Goal: Task Accomplishment & Management: Manage account settings

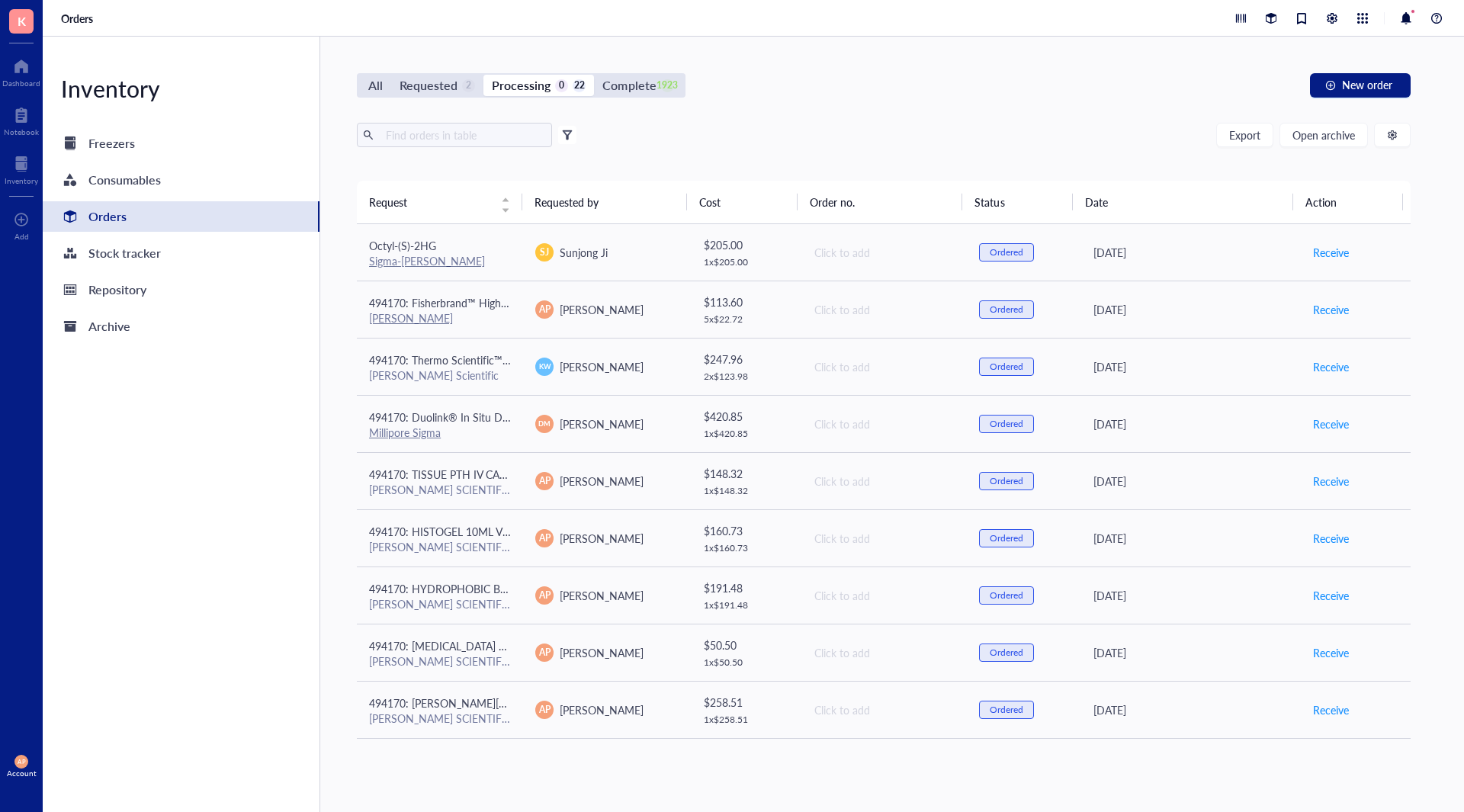
scroll to position [742, 0]
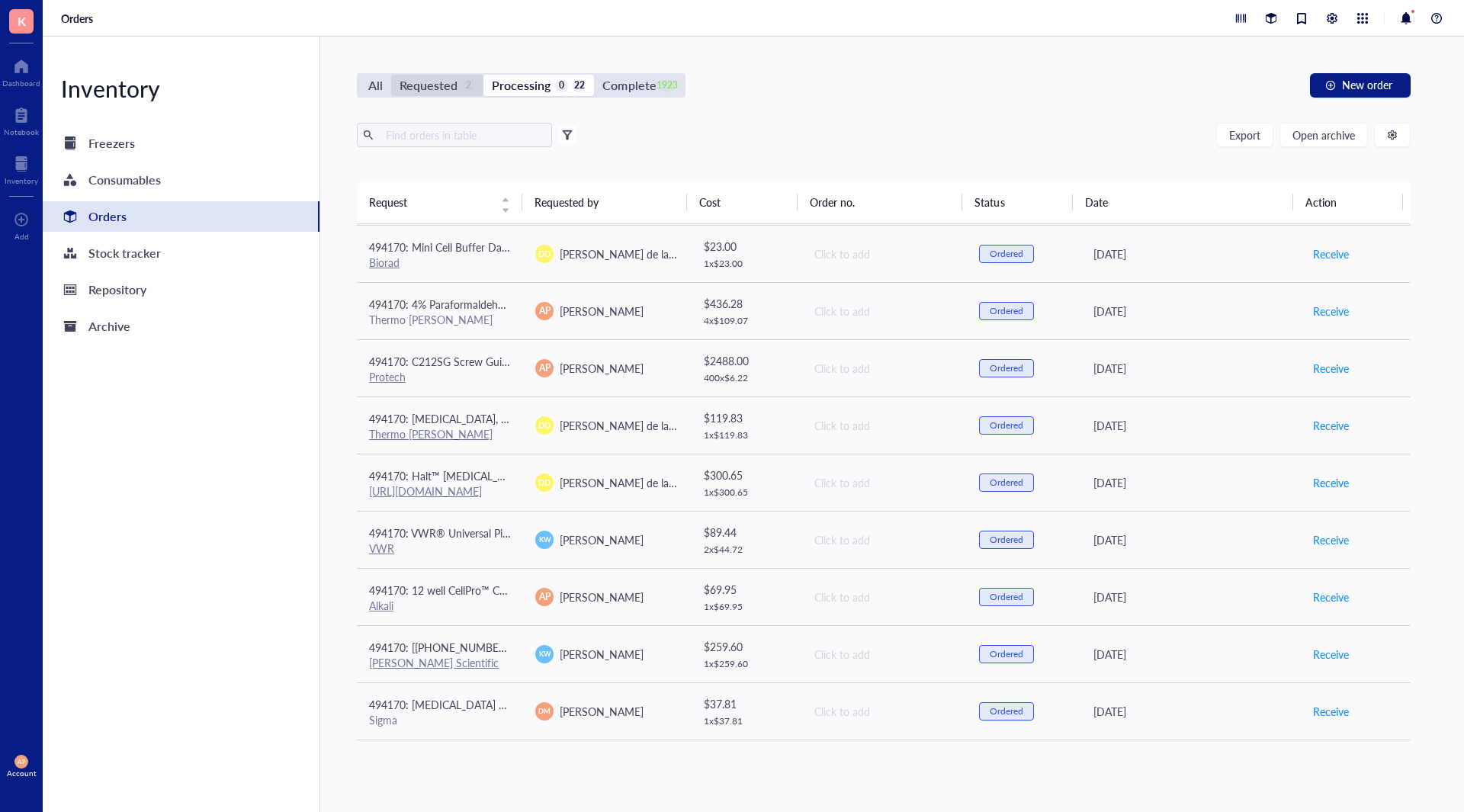
click at [432, 83] on div "Requested" at bounding box center [428, 85] width 58 height 21
click at [391, 74] on input "Requested 2" at bounding box center [391, 74] width 0 height 0
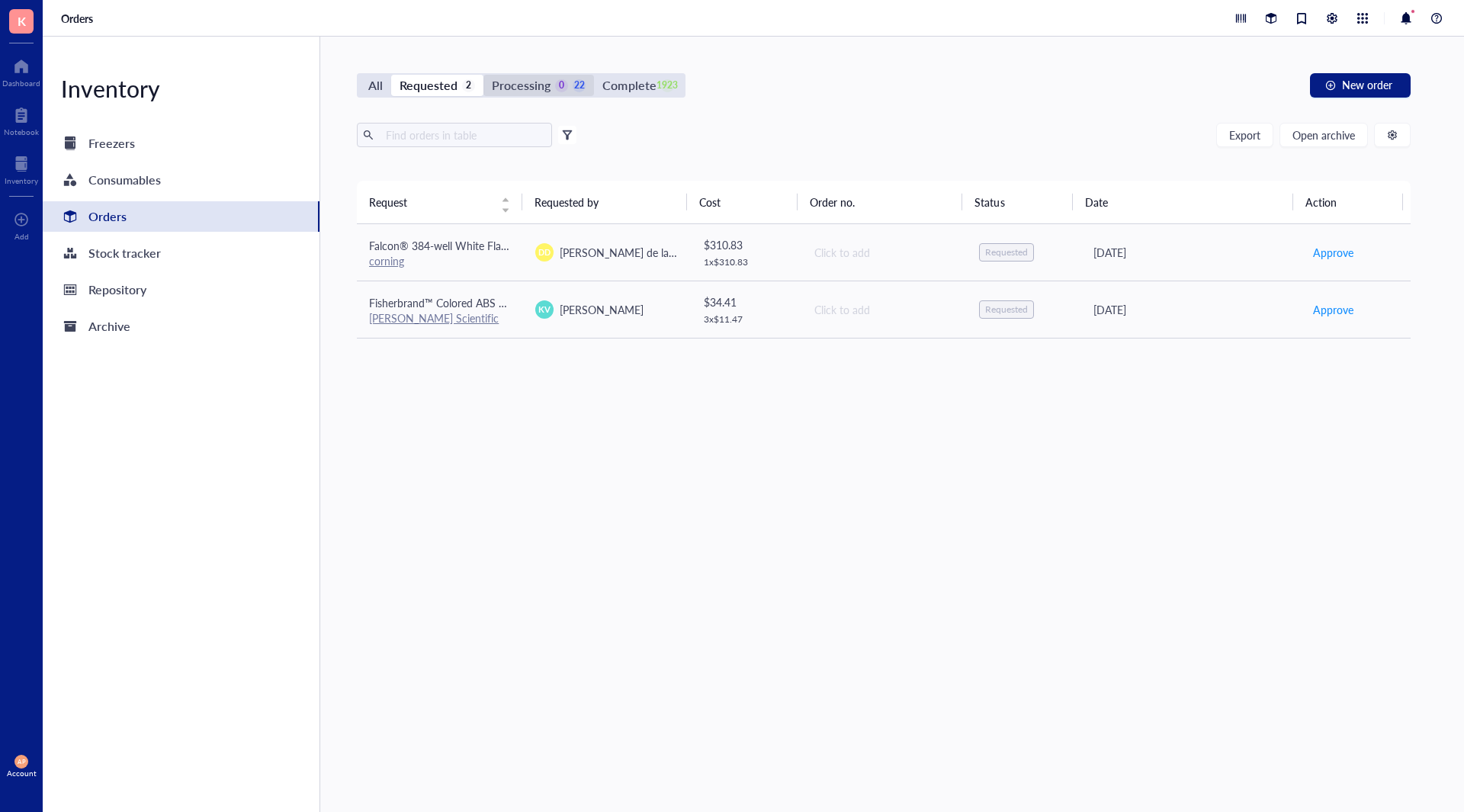
click at [521, 81] on div "Processing" at bounding box center [521, 85] width 59 height 21
click at [483, 74] on input "Processing 0 22" at bounding box center [483, 74] width 0 height 0
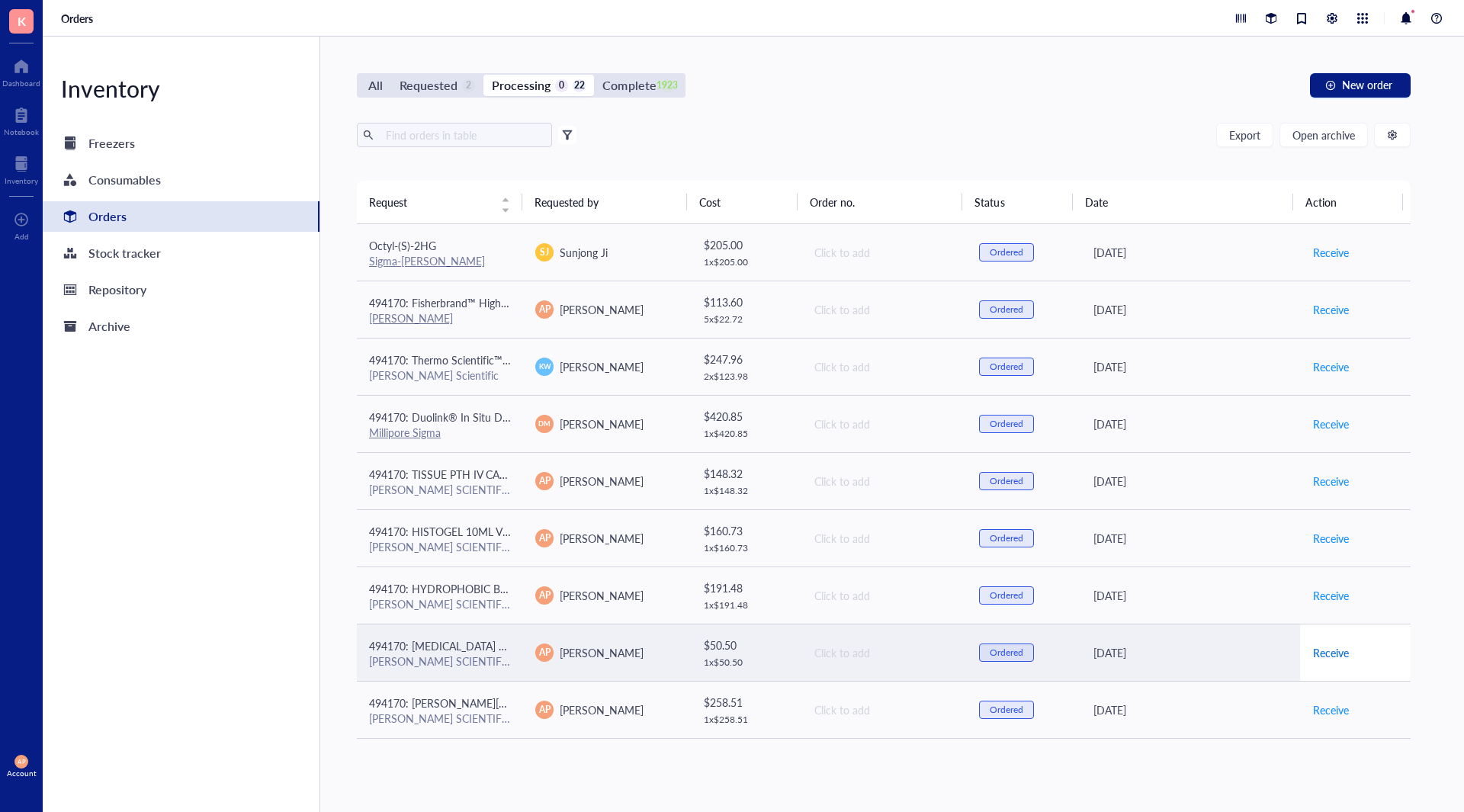
click at [1315, 658] on span "Receive" at bounding box center [1331, 652] width 36 height 17
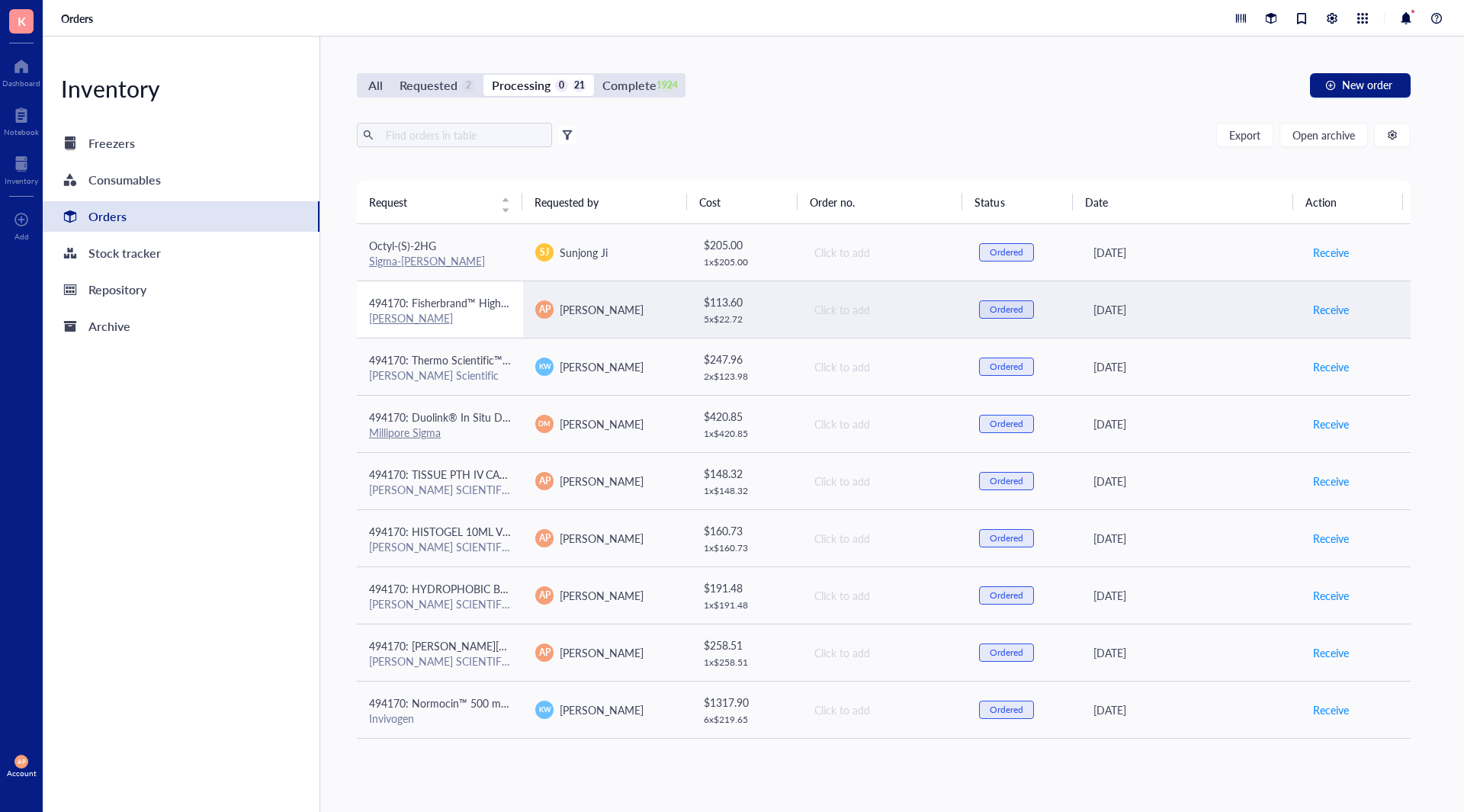
click at [479, 329] on td "494170: Fisherbrand™ High Precision Straight Tapered Flat Point Tweezers/Forcep…" at bounding box center [440, 309] width 166 height 57
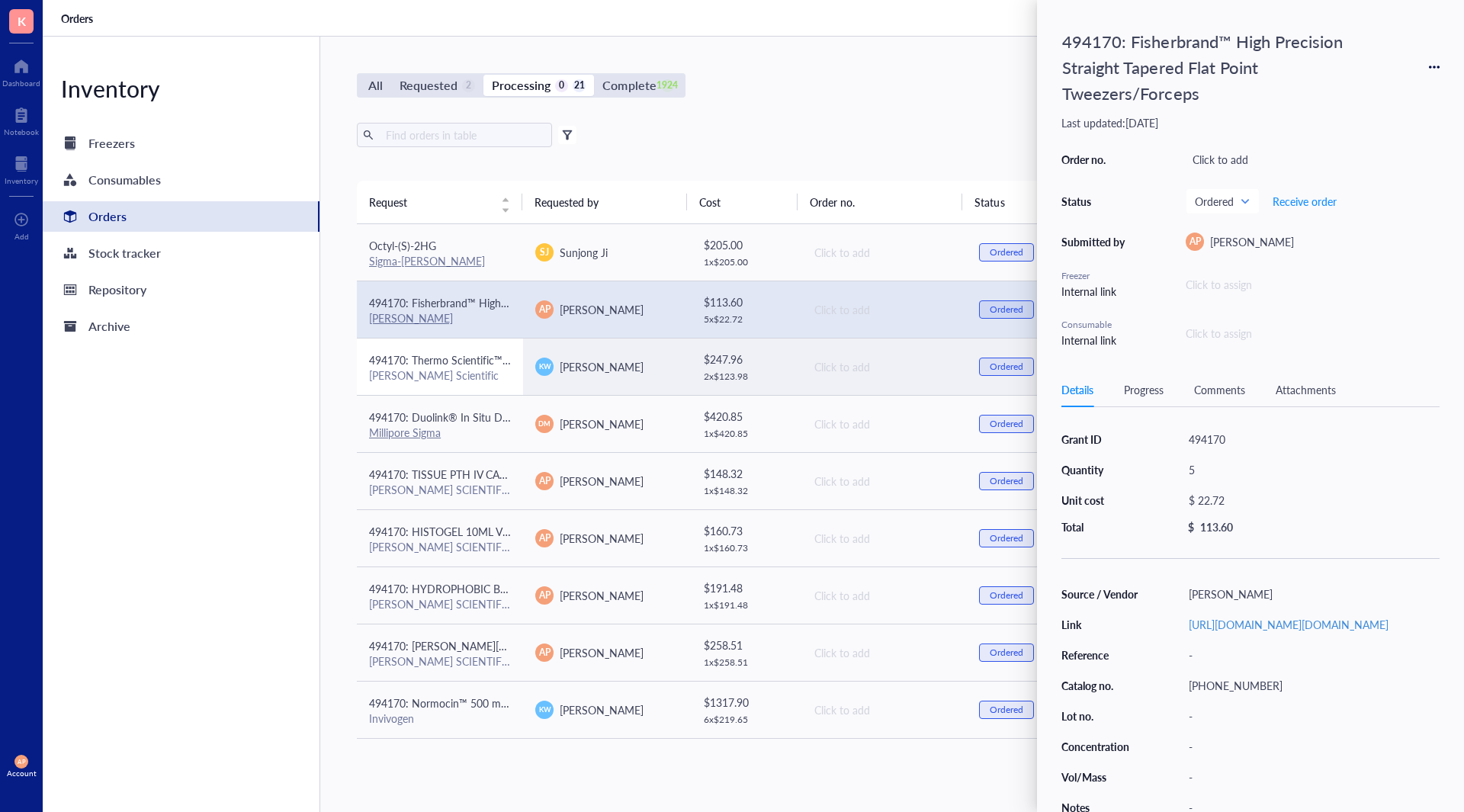
click at [492, 380] on div "[PERSON_NAME] Scientific" at bounding box center [440, 375] width 142 height 14
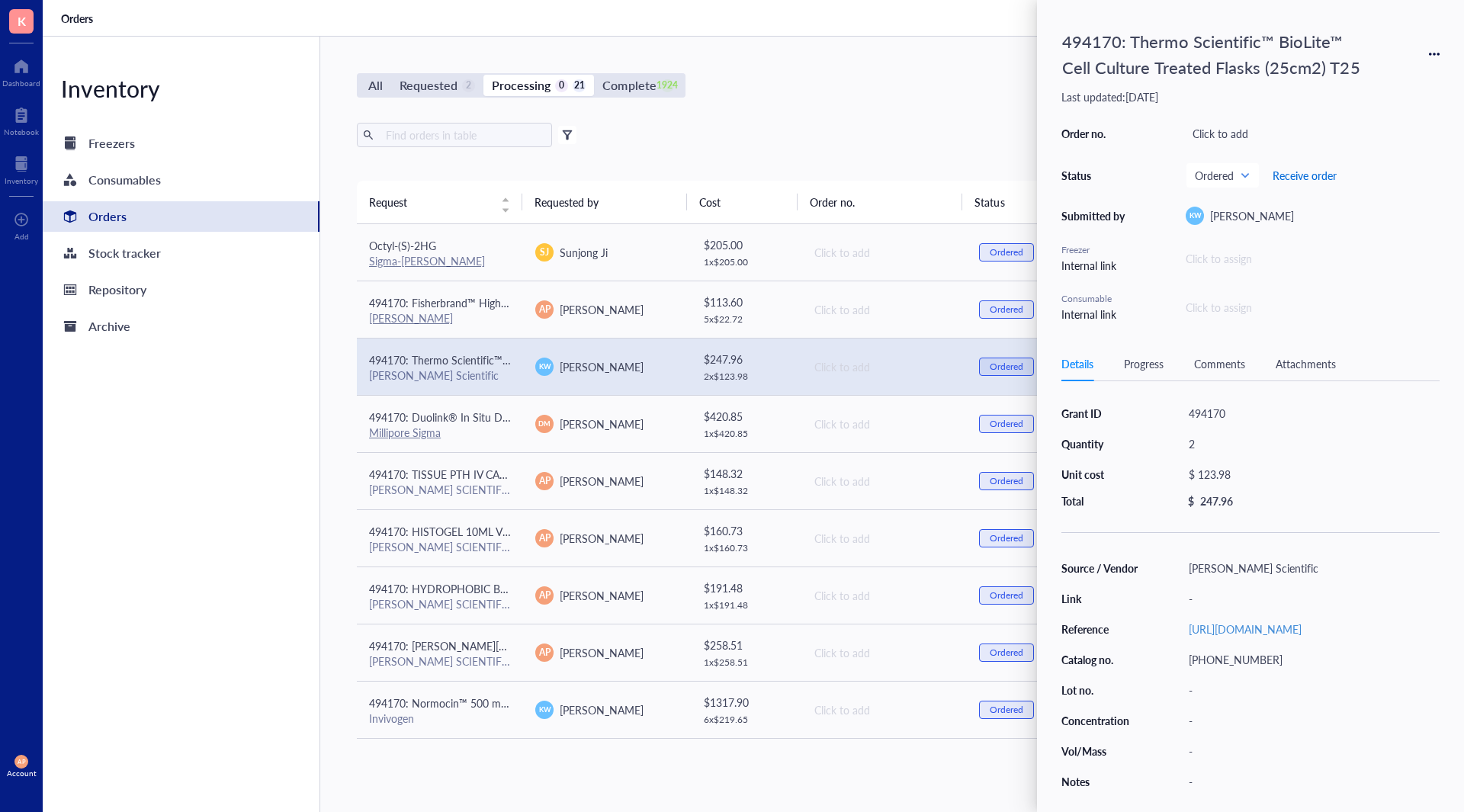
click at [1287, 179] on span "Receive order" at bounding box center [1304, 175] width 64 height 12
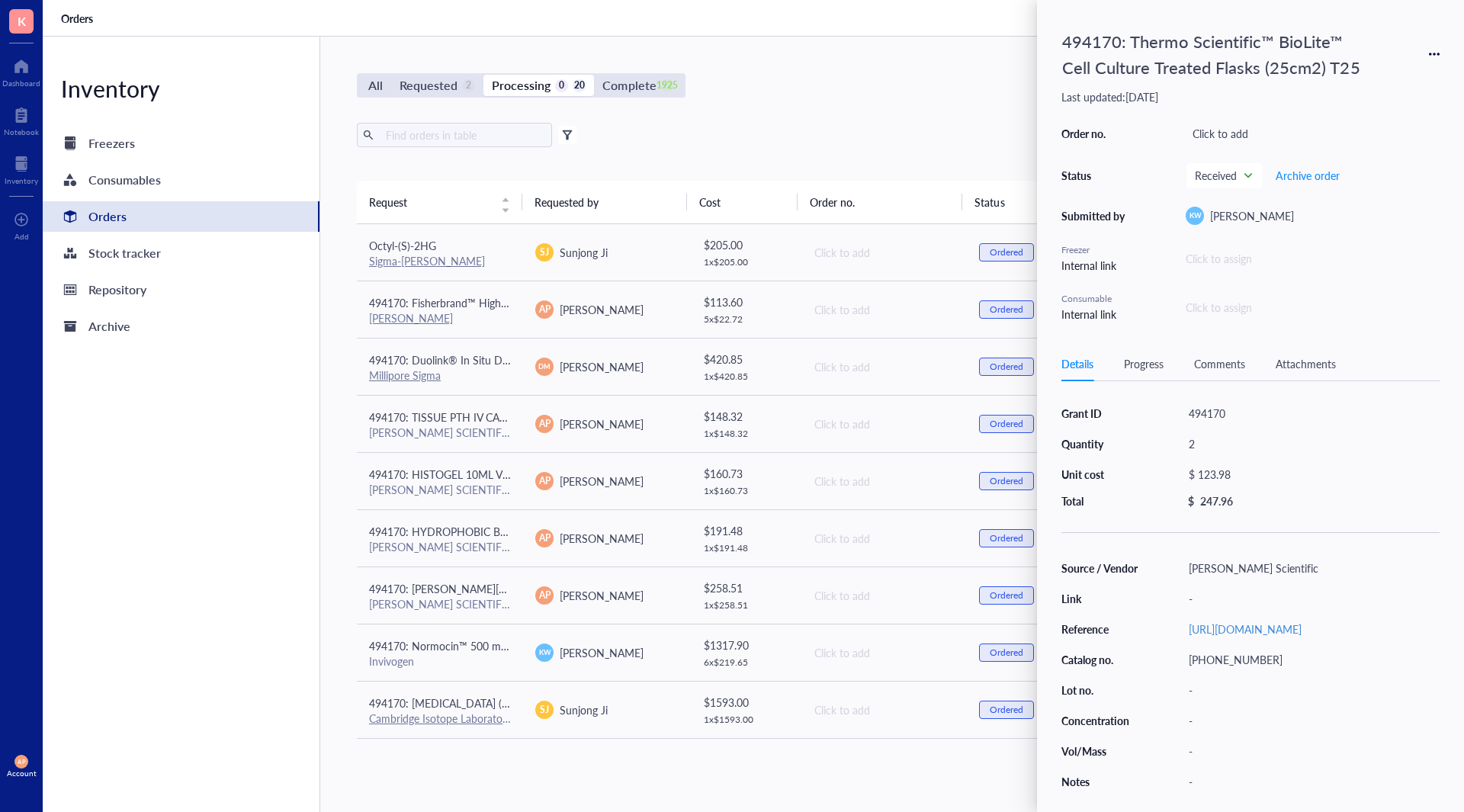
click at [972, 773] on div "All Requested 2 Processing 0 20 Complete 1925 New order Export Open archive Fil…" at bounding box center [883, 424] width 1127 height 776
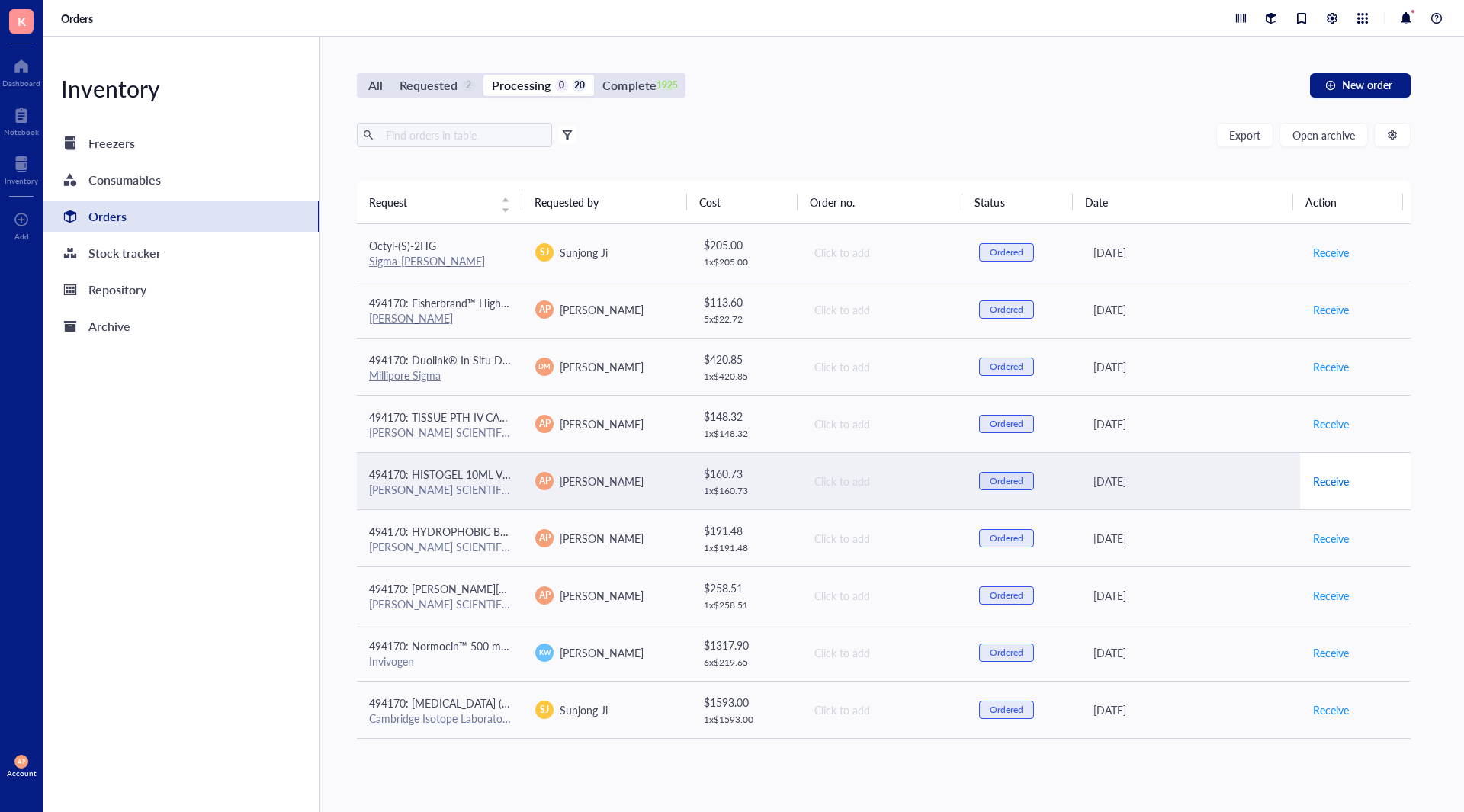
click at [1315, 481] on span "Receive" at bounding box center [1331, 481] width 36 height 17
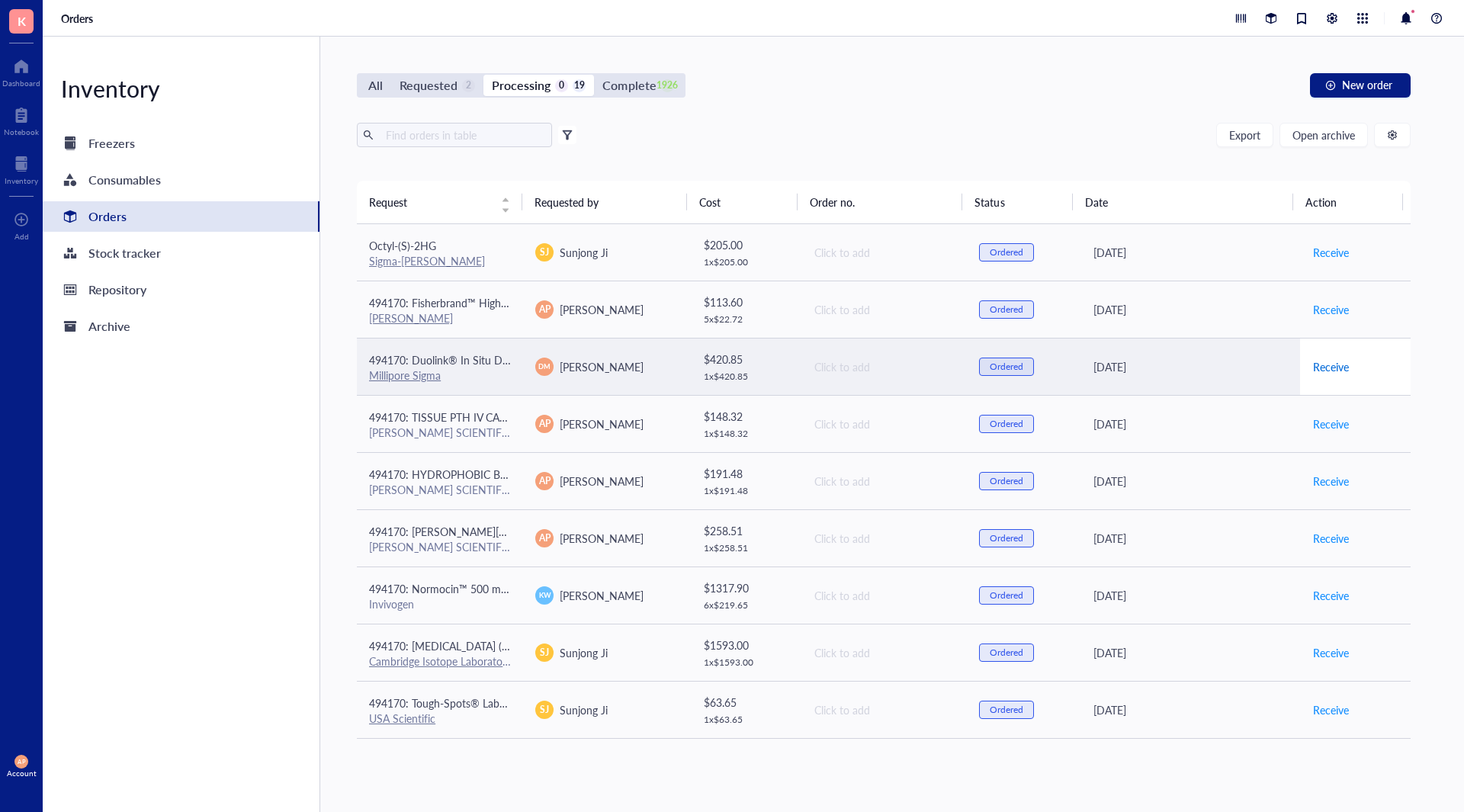
drag, startPoint x: 1331, startPoint y: 364, endPoint x: 1308, endPoint y: 365, distance: 23.0
click at [1331, 364] on span "Receive" at bounding box center [1331, 367] width 36 height 17
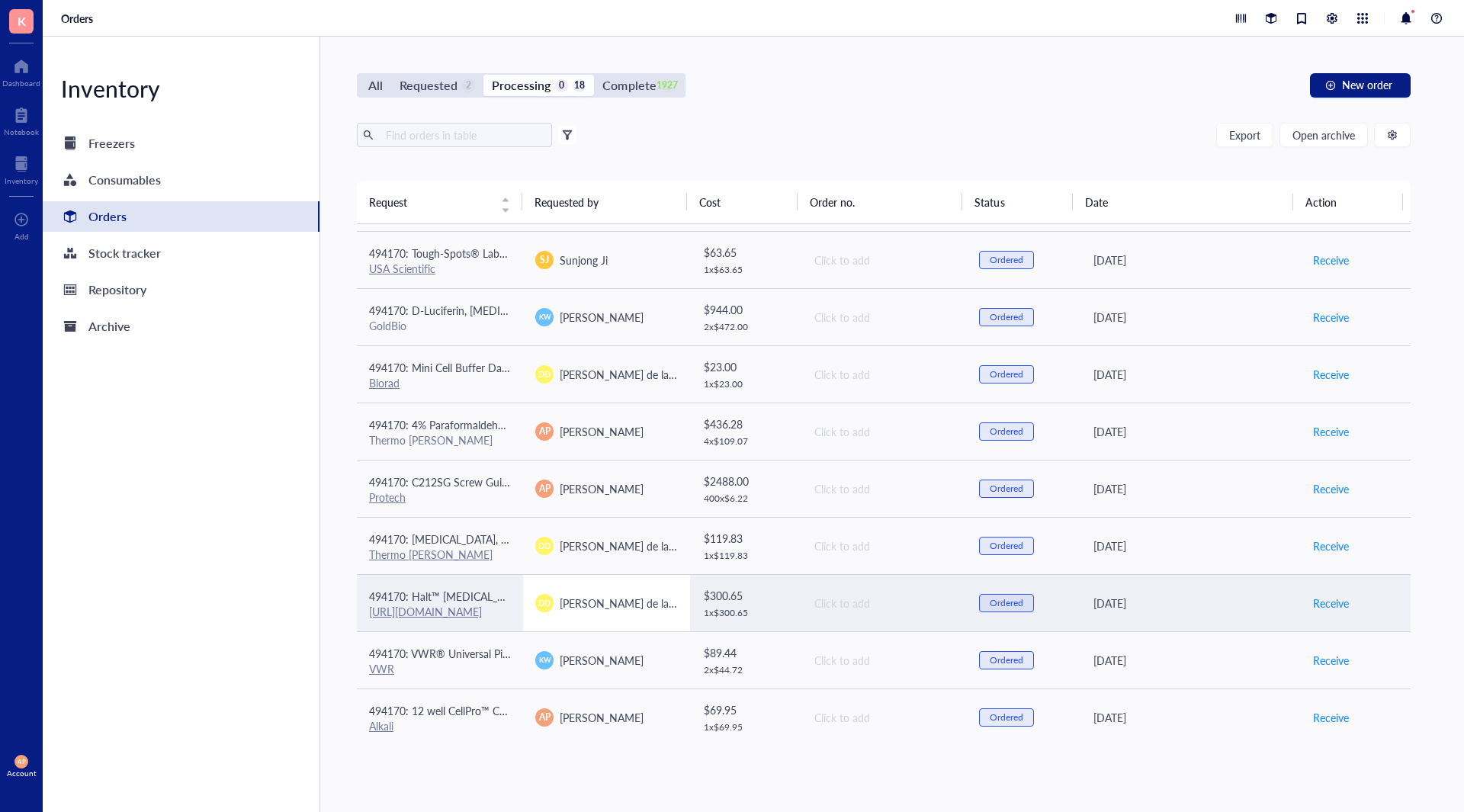
scroll to position [513, 0]
